Goal: Information Seeking & Learning: Learn about a topic

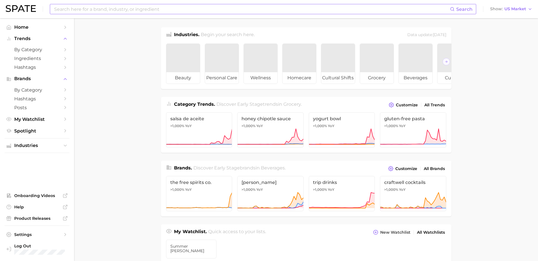
click at [96, 11] on input at bounding box center [252, 9] width 396 height 10
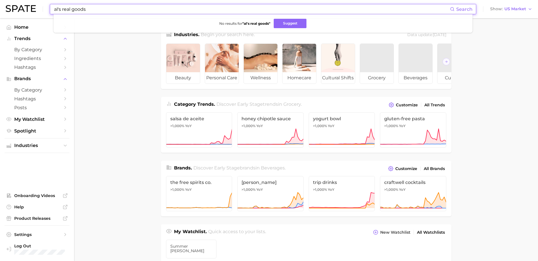
type input "al's real goods"
click at [125, 107] on main "Industries. Begin your search here. Data update: August 31st, 2025 beauty perso…" at bounding box center [306, 240] width 464 height 445
